Goal: Information Seeking & Learning: Learn about a topic

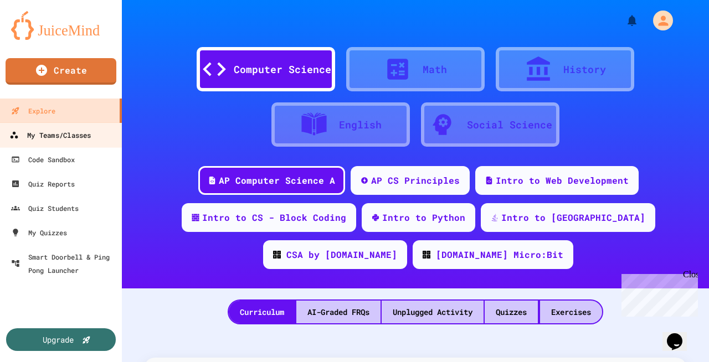
click at [55, 138] on div "My Teams/Classes" at bounding box center [49, 136] width 81 height 14
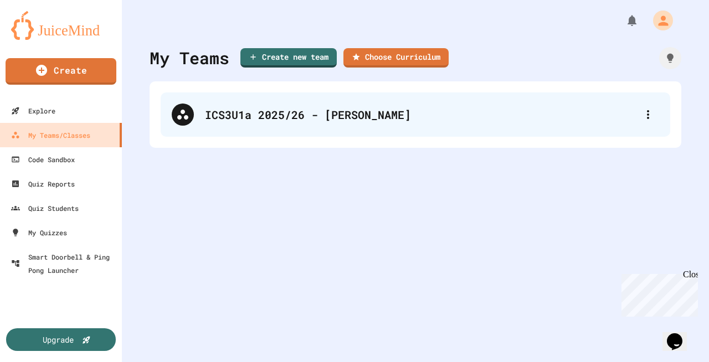
click at [296, 112] on div "ICS3U1a 2025/26 - Mr. Cheng" at bounding box center [421, 114] width 432 height 17
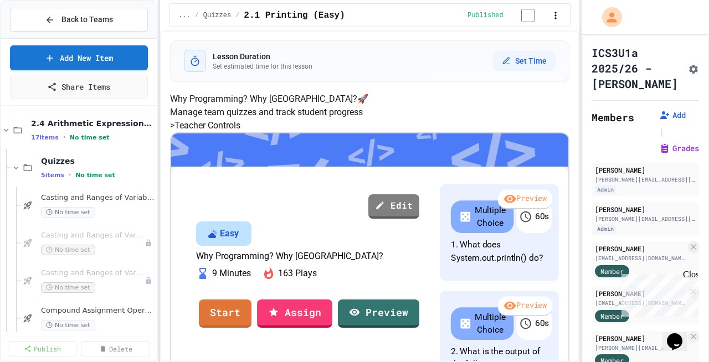
scroll to position [93, 0]
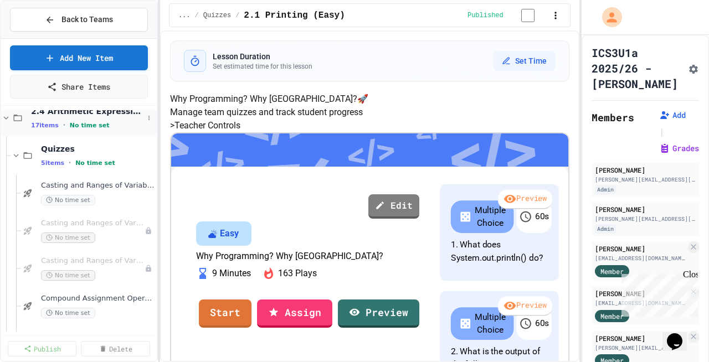
click at [6, 115] on icon at bounding box center [6, 118] width 10 height 10
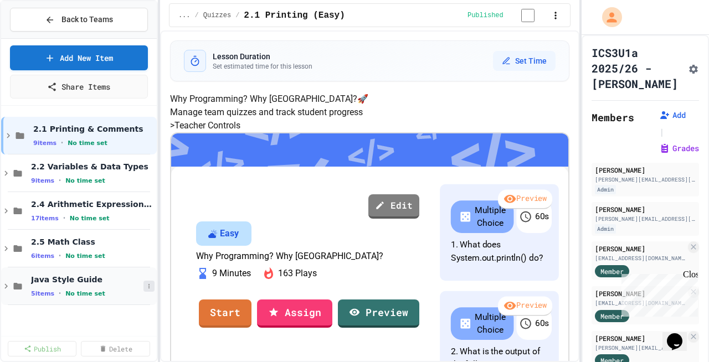
click at [151, 288] on icon at bounding box center [149, 286] width 7 height 7
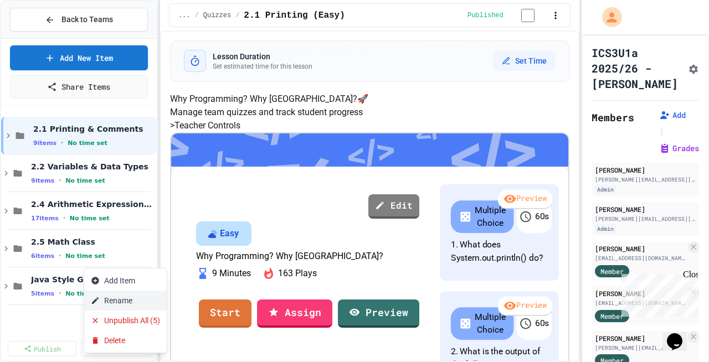
click at [129, 297] on button "Rename" at bounding box center [125, 301] width 83 height 20
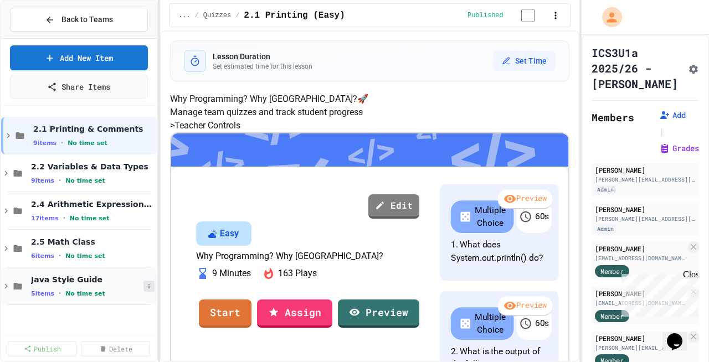
click at [151, 284] on icon at bounding box center [149, 286] width 7 height 7
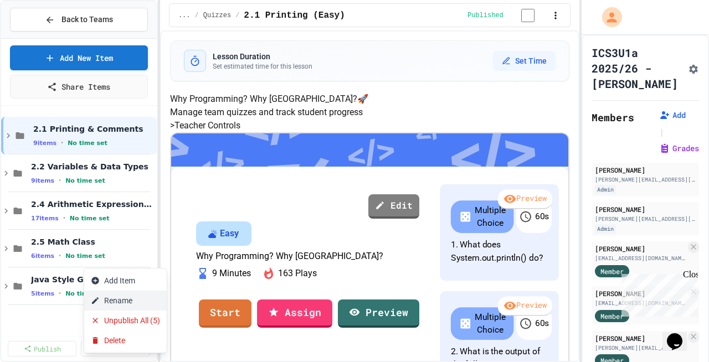
click at [142, 300] on button "Rename" at bounding box center [125, 301] width 83 height 20
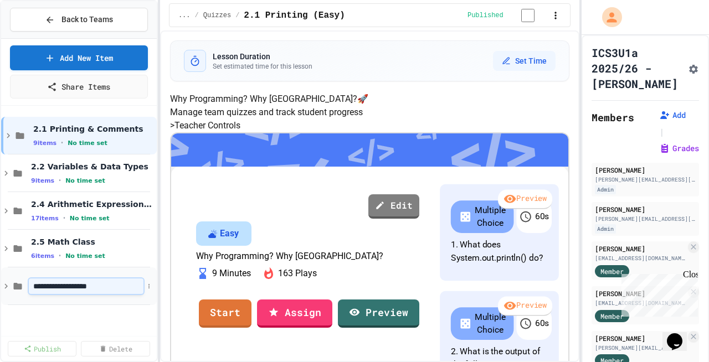
type input "**********"
click at [4, 285] on icon at bounding box center [6, 287] width 10 height 10
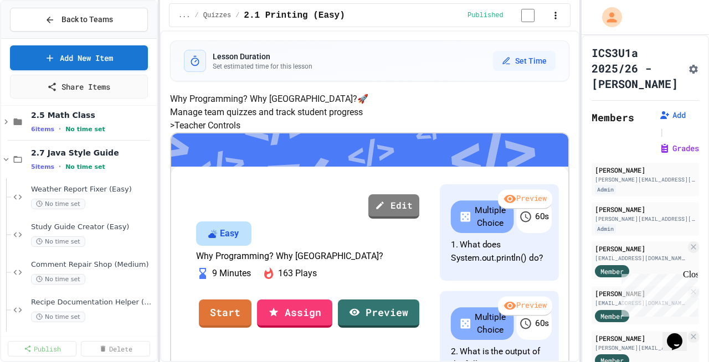
scroll to position [164, 0]
click at [88, 165] on div "No time set" at bounding box center [87, 167] width 113 height 11
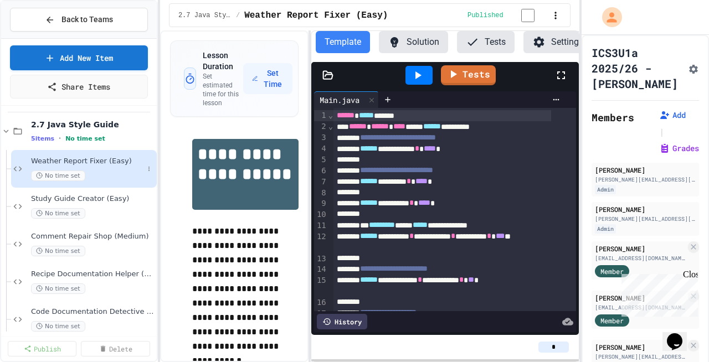
scroll to position [0, 15]
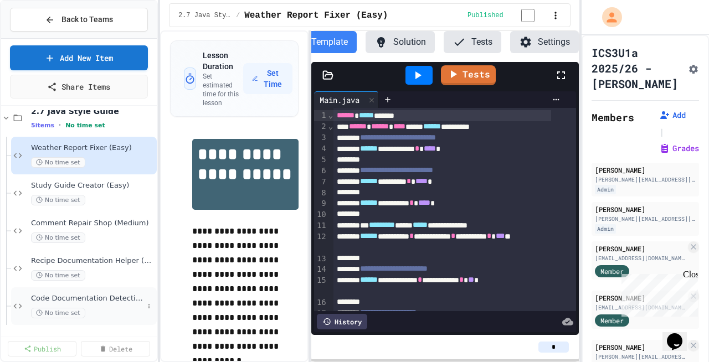
click at [83, 301] on span "Code Documentation Detective (Hard)" at bounding box center [87, 298] width 113 height 9
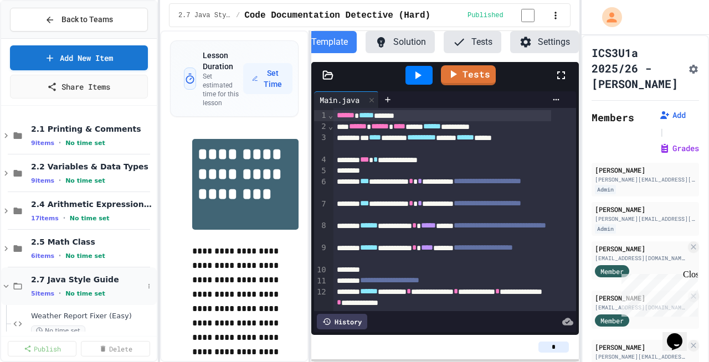
click at [70, 294] on span "No time set" at bounding box center [85, 293] width 40 height 7
click at [72, 285] on div "2.7 Java Style Guide 5 items • No time set" at bounding box center [88, 286] width 110 height 23
click at [4, 284] on icon at bounding box center [6, 287] width 10 height 10
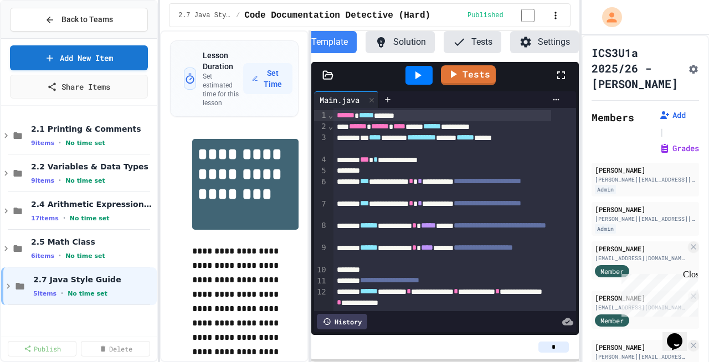
click at [99, 318] on div "2.1 Printing & Comments 9 items • No time set 2.2 Variables & Data Types 9 item…" at bounding box center [79, 221] width 156 height 222
